Goal: Task Accomplishment & Management: Complete application form

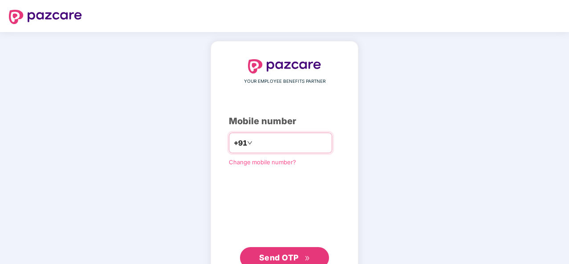
click at [273, 145] on input "number" at bounding box center [290, 143] width 73 height 14
type input "**********"
click at [281, 253] on span "Send OTP" at bounding box center [279, 257] width 40 height 9
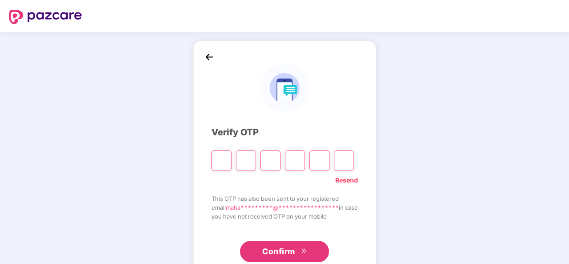
type input "*"
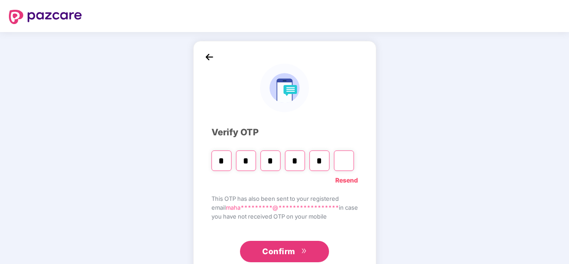
type input "*"
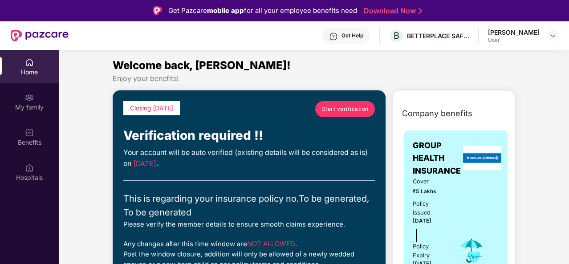
click at [336, 111] on span "Start verification" at bounding box center [345, 109] width 47 height 8
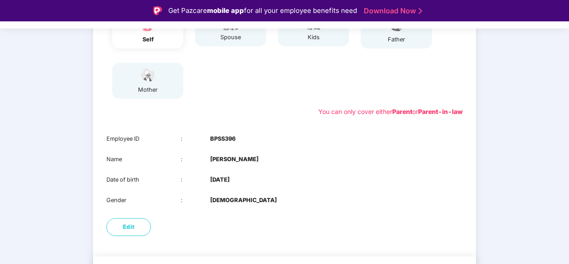
scroll to position [161, 0]
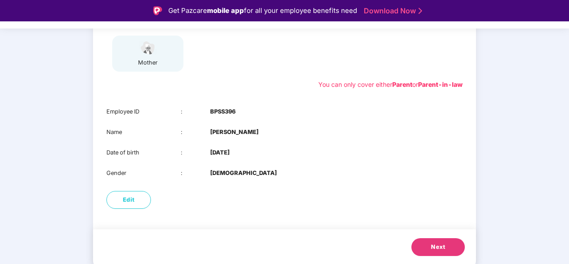
click at [432, 247] on span "Next" at bounding box center [438, 247] width 14 height 9
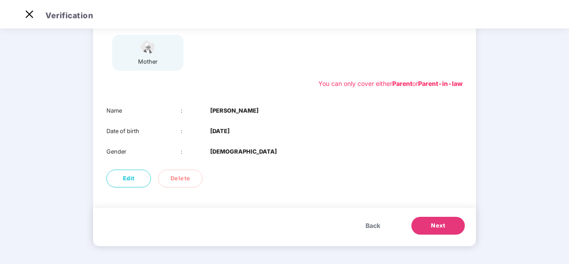
scroll to position [140, 0]
click at [427, 224] on button "Next" at bounding box center [437, 226] width 53 height 18
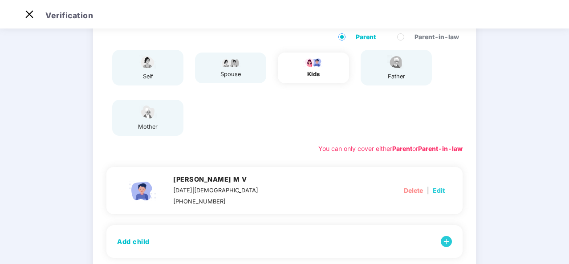
scroll to position [71, 0]
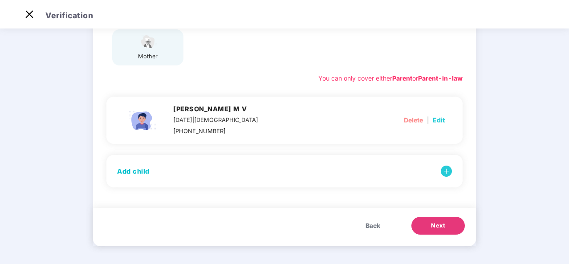
click at [423, 226] on button "Next" at bounding box center [437, 226] width 53 height 18
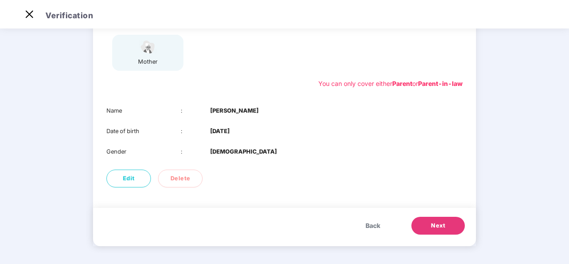
click at [425, 224] on button "Next" at bounding box center [437, 226] width 53 height 18
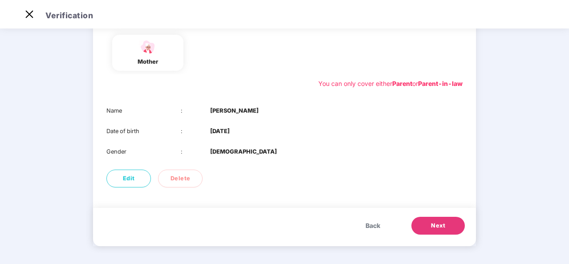
click at [425, 224] on button "Next" at bounding box center [437, 226] width 53 height 18
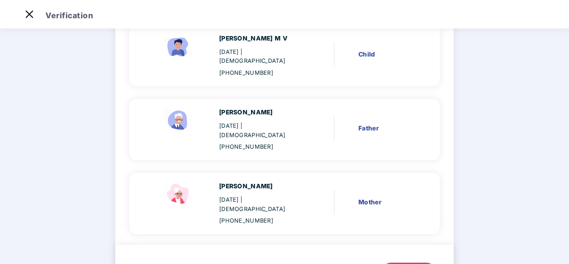
scroll to position [241, 0]
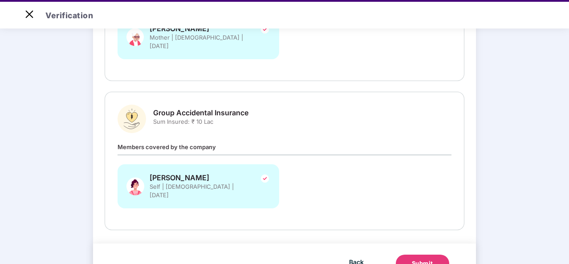
scroll to position [21, 0]
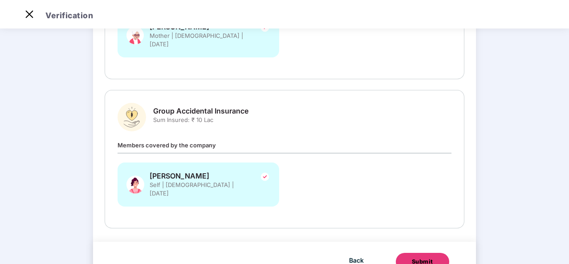
click at [408, 253] on button "Submit" at bounding box center [422, 262] width 53 height 18
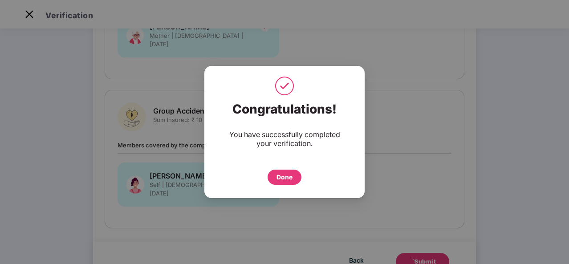
click at [286, 175] on div "Done" at bounding box center [284, 177] width 16 height 10
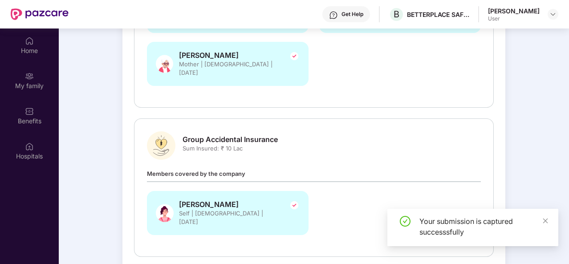
scroll to position [50, 0]
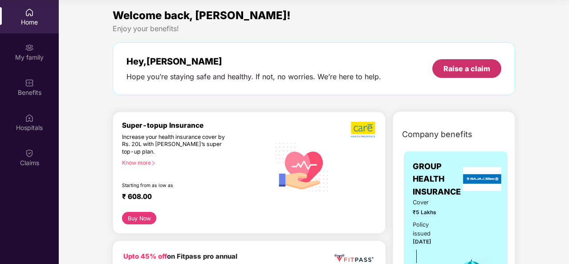
click at [470, 61] on div "Raise a claim" at bounding box center [466, 68] width 69 height 19
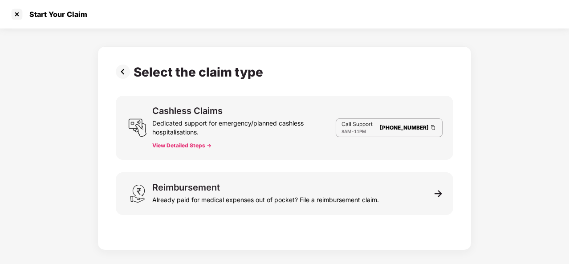
scroll to position [21, 0]
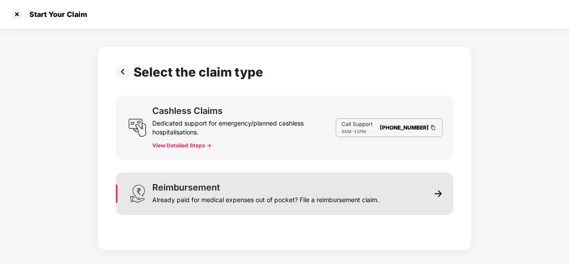
click at [407, 193] on div "Reimbursement Already paid for medical expenses out of pocket? File a reimburse…" at bounding box center [284, 193] width 337 height 43
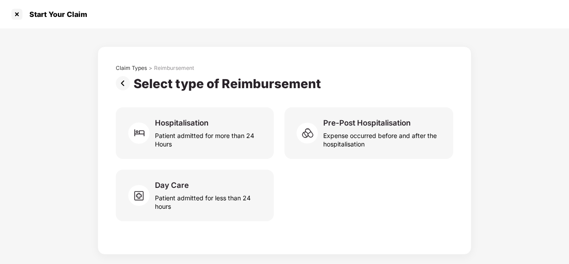
click at [123, 84] on img at bounding box center [125, 83] width 18 height 14
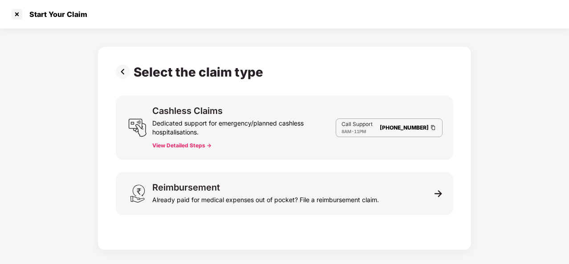
click at [123, 76] on img at bounding box center [125, 72] width 18 height 14
